Goal: Information Seeking & Learning: Find specific page/section

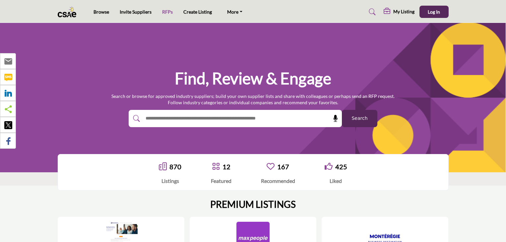
click at [168, 12] on link "RFPs" at bounding box center [167, 12] width 11 height 6
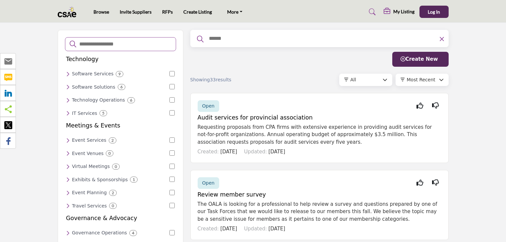
click at [68, 13] on img at bounding box center [69, 11] width 22 height 11
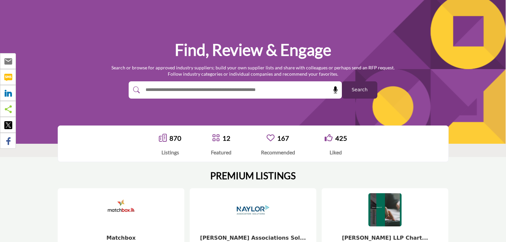
scroll to position [33, 0]
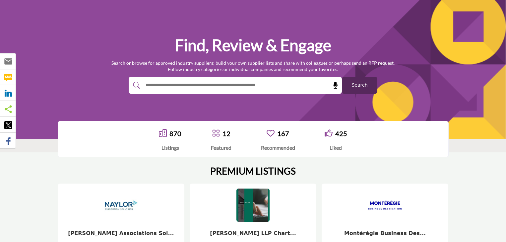
click at [182, 84] on input "text" at bounding box center [221, 85] width 158 height 10
type input "********"
click at [342, 77] on button "Search" at bounding box center [359, 85] width 35 height 17
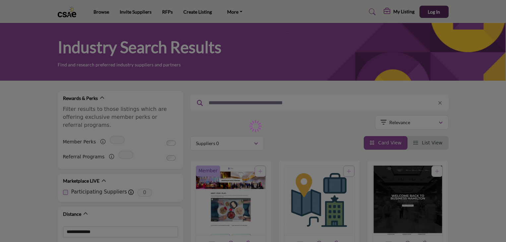
type input "********"
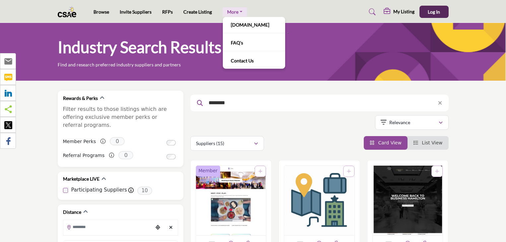
click at [230, 12] on link "More" at bounding box center [234, 11] width 25 height 9
click at [232, 23] on link "[DOMAIN_NAME]" at bounding box center [254, 24] width 56 height 9
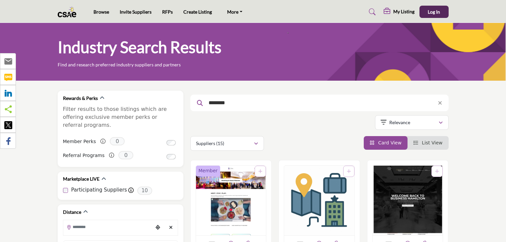
click at [65, 12] on img at bounding box center [69, 11] width 22 height 11
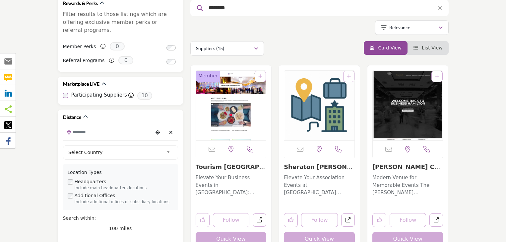
scroll to position [99, 0]
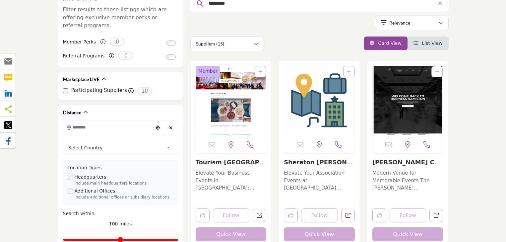
click at [227, 115] on img "Open Listing in new tab" at bounding box center [231, 101] width 70 height 70
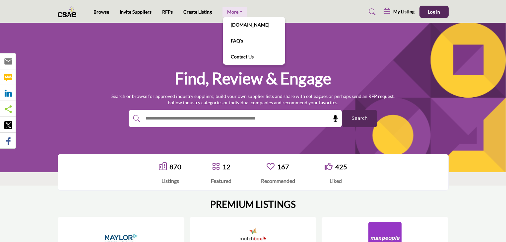
click at [230, 13] on link "More" at bounding box center [234, 11] width 25 height 9
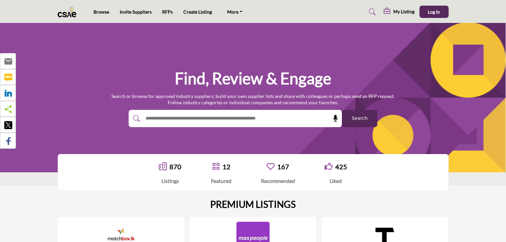
click at [70, 14] on img at bounding box center [69, 11] width 22 height 11
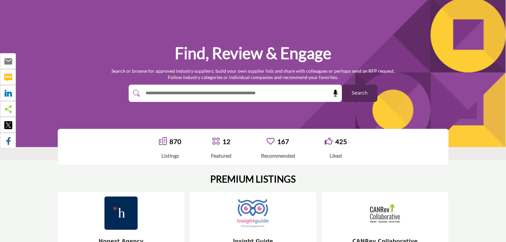
scroll to position [33, 0]
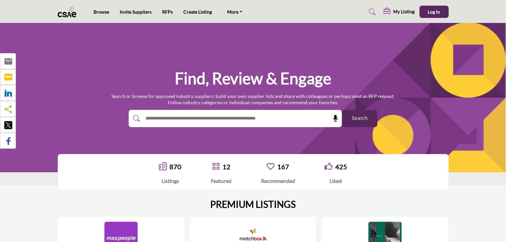
click at [75, 13] on img at bounding box center [69, 11] width 22 height 11
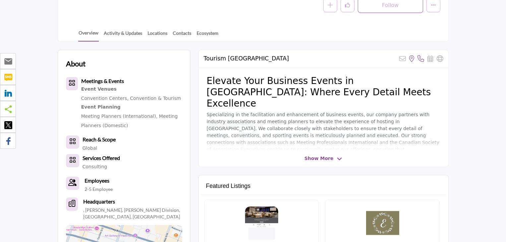
scroll to position [33, 0]
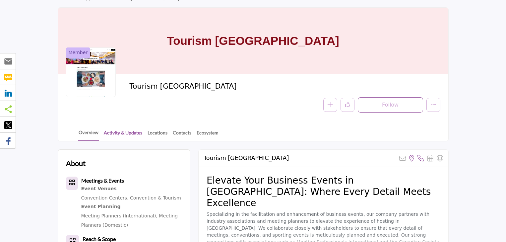
click at [110, 134] on link "Activity & Updates" at bounding box center [122, 135] width 39 height 12
click at [154, 133] on link "Locations" at bounding box center [157, 135] width 21 height 12
